Goal: Task Accomplishment & Management: Manage account settings

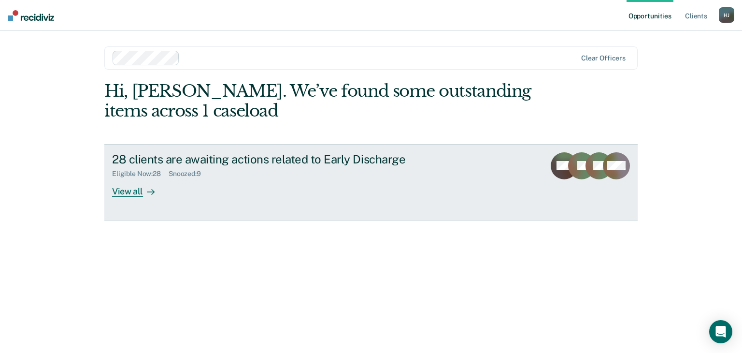
click at [132, 189] on div "View all" at bounding box center [139, 187] width 54 height 19
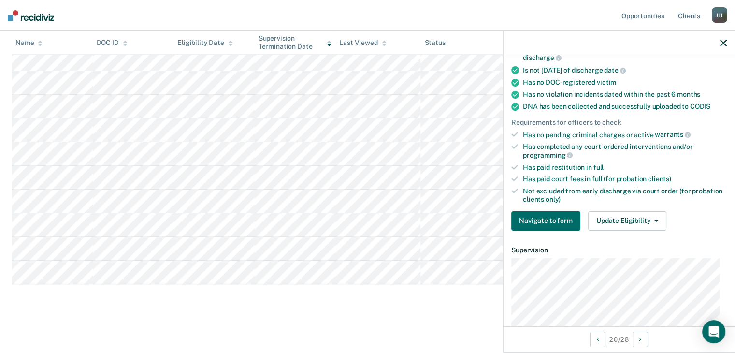
scroll to position [193, 0]
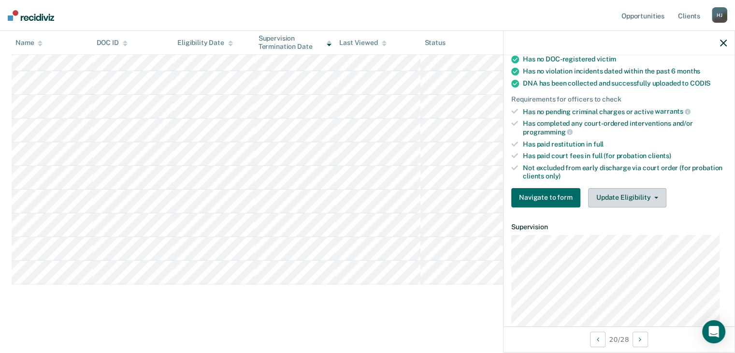
click at [645, 194] on button "Update Eligibility" at bounding box center [627, 197] width 78 height 19
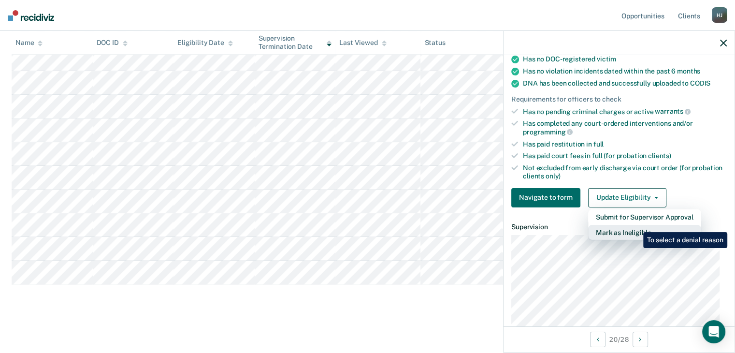
click at [636, 225] on button "Mark as Ineligible" at bounding box center [644, 232] width 113 height 15
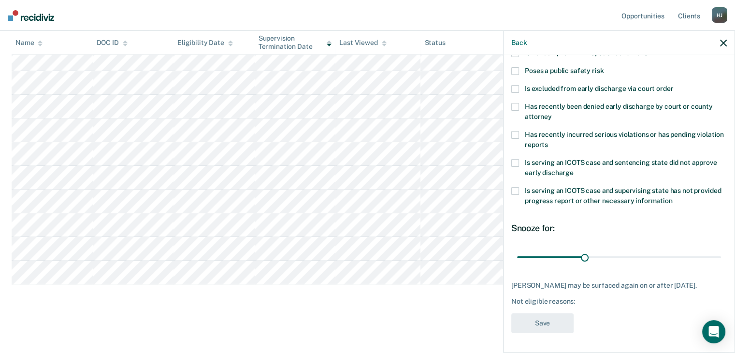
scroll to position [131, 0]
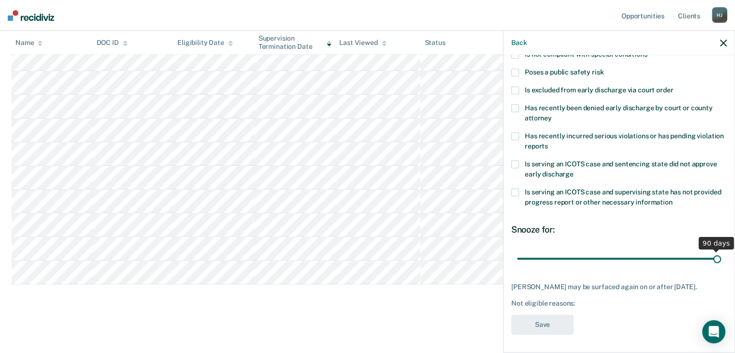
drag, startPoint x: 593, startPoint y: 256, endPoint x: 727, endPoint y: 266, distance: 134.7
type input "90"
click at [721, 266] on input "range" at bounding box center [619, 258] width 204 height 17
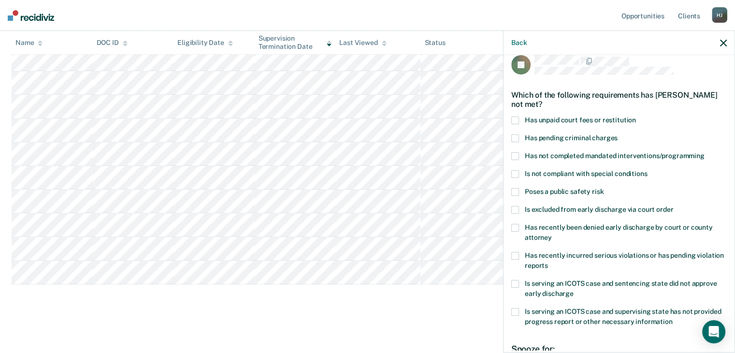
scroll to position [0, 0]
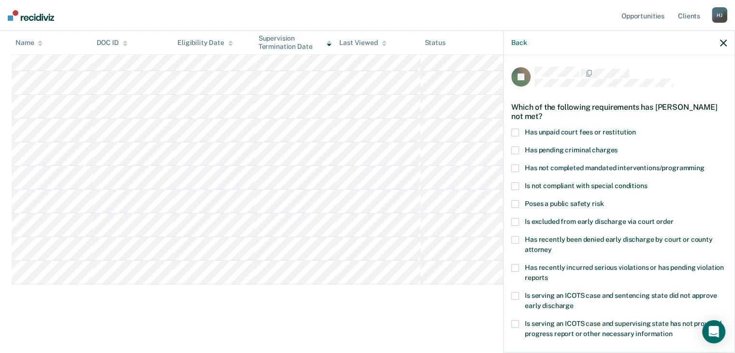
click at [515, 186] on span at bounding box center [515, 186] width 8 height 8
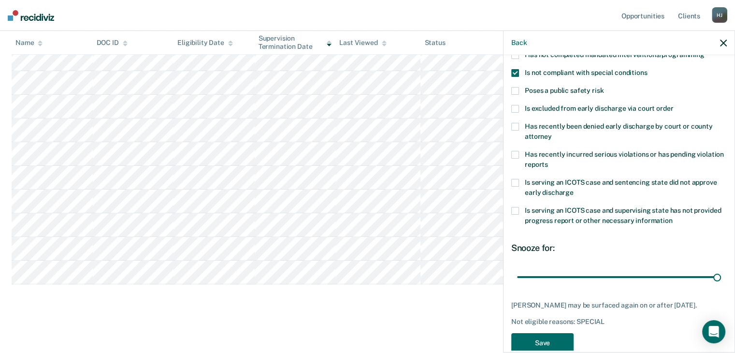
scroll to position [131, 0]
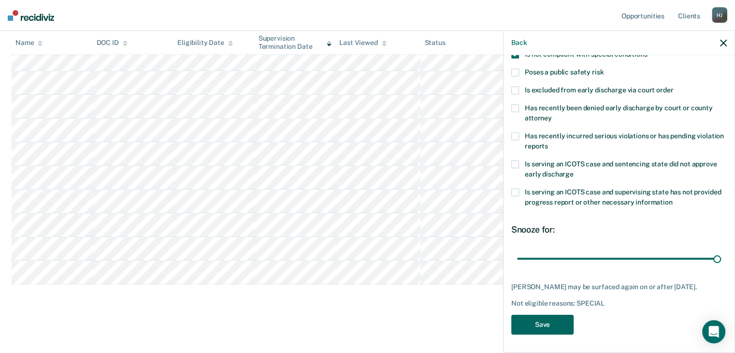
click at [544, 318] on button "Save" at bounding box center [542, 325] width 62 height 20
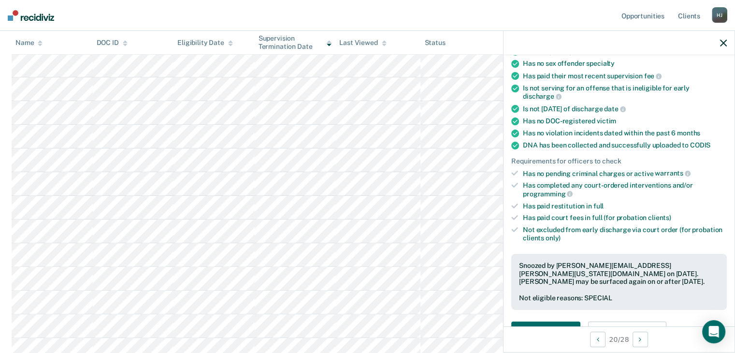
scroll to position [0, 0]
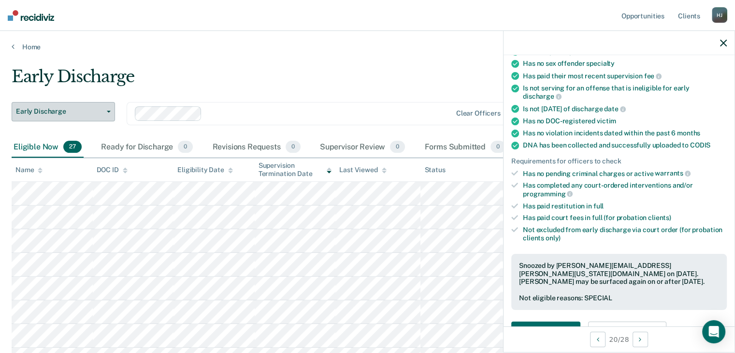
click at [107, 111] on icon "button" at bounding box center [109, 112] width 4 height 2
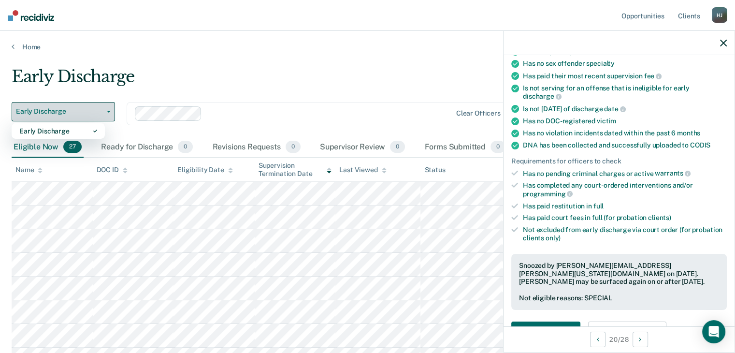
click at [107, 111] on icon "button" at bounding box center [109, 112] width 4 height 2
